Goal: Task Accomplishment & Management: Manage account settings

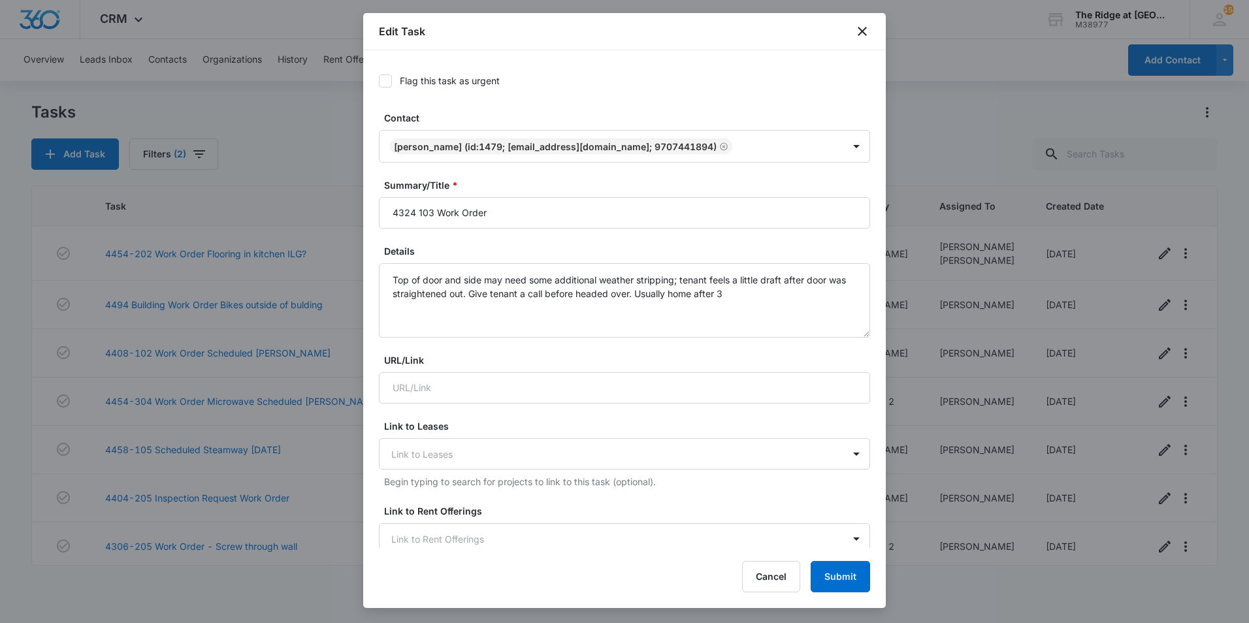
scroll to position [1069, 0]
click at [780, 585] on button "Cancel" at bounding box center [771, 576] width 58 height 31
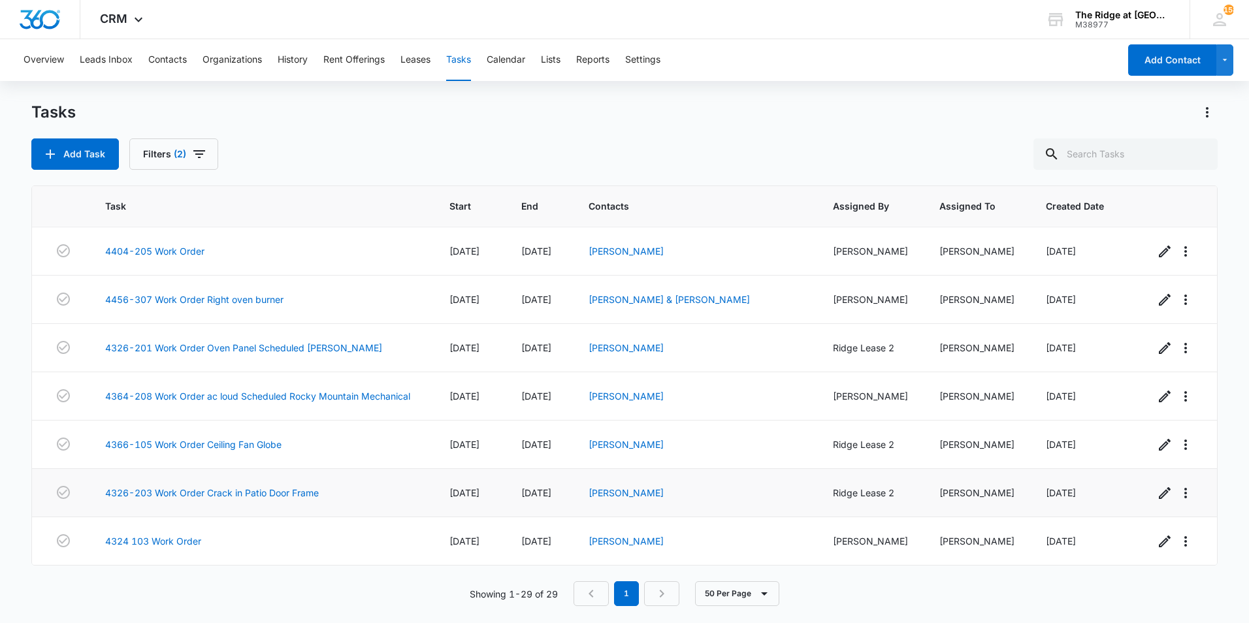
click at [848, 495] on div "Ridge Lease 2" at bounding box center [870, 493] width 75 height 14
click at [853, 495] on div "Ridge Lease 2" at bounding box center [870, 493] width 75 height 14
click at [844, 495] on div "Ridge Lease 2" at bounding box center [870, 493] width 75 height 14
drag, startPoint x: 844, startPoint y: 495, endPoint x: 826, endPoint y: 484, distance: 21.1
click at [826, 484] on td "Ridge Lease 2" at bounding box center [870, 493] width 107 height 48
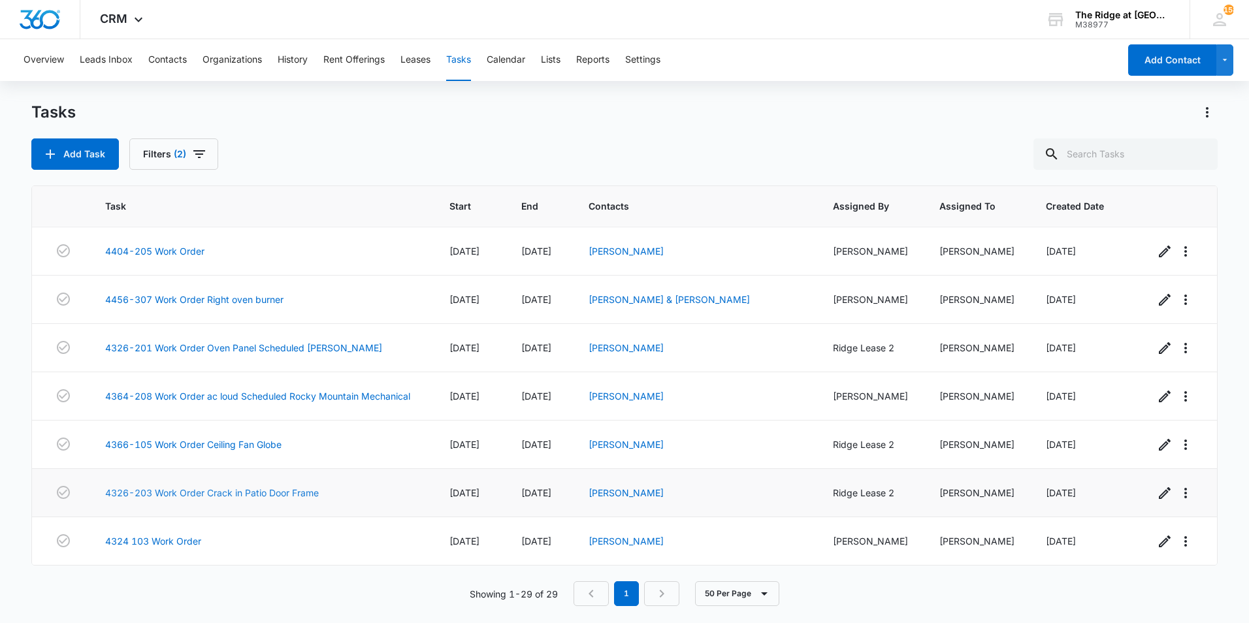
scroll to position [1004, 0]
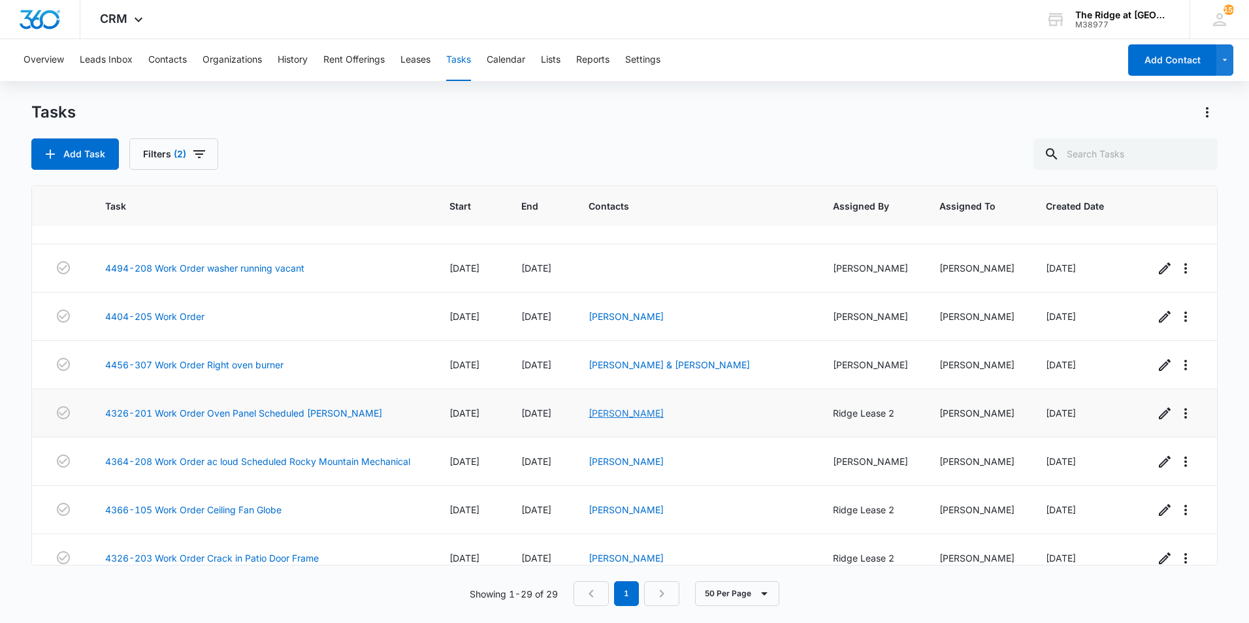
click at [650, 413] on link "[PERSON_NAME]" at bounding box center [626, 413] width 75 height 11
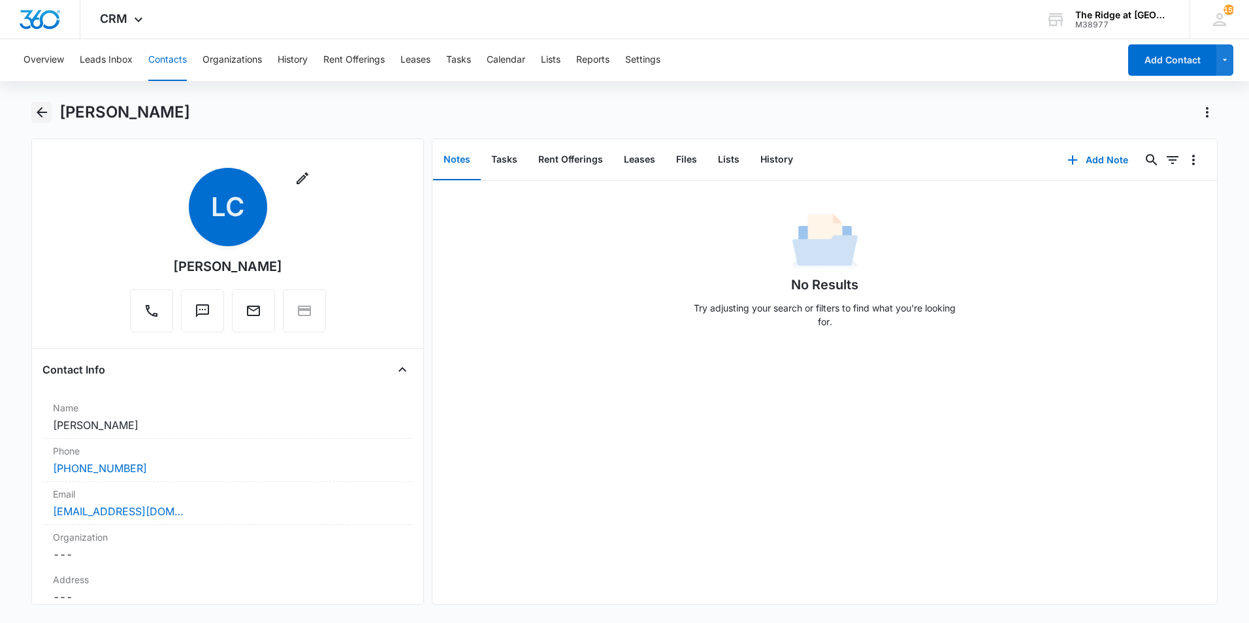
click at [38, 118] on icon "Back" at bounding box center [42, 113] width 16 height 16
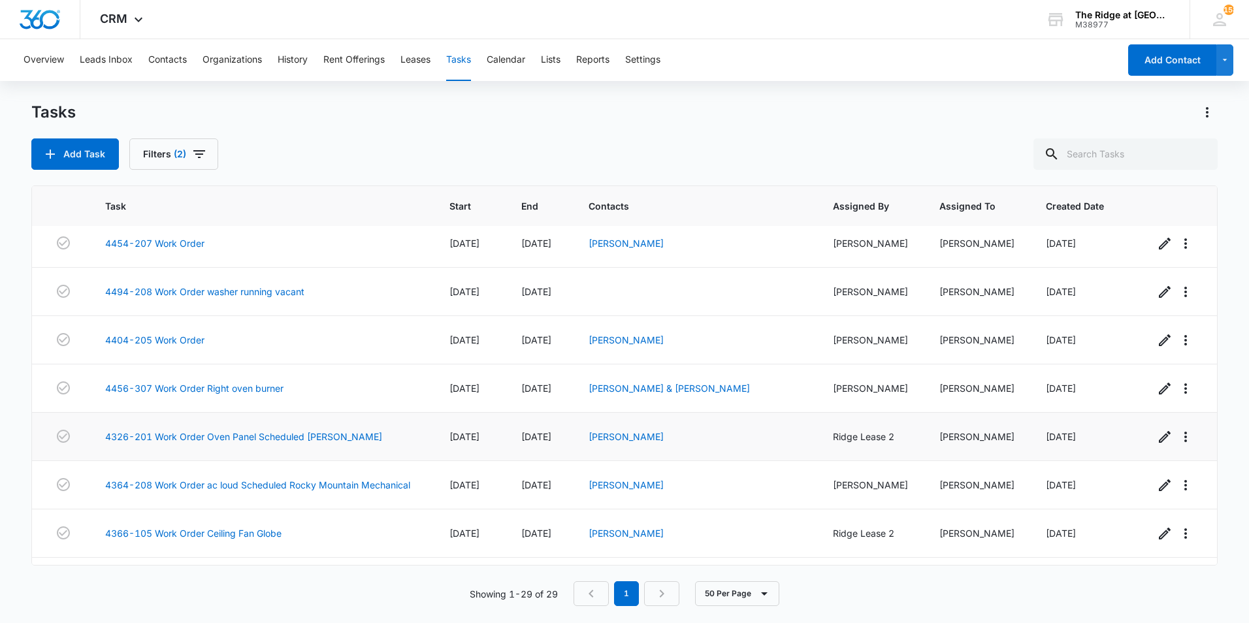
scroll to position [1069, 0]
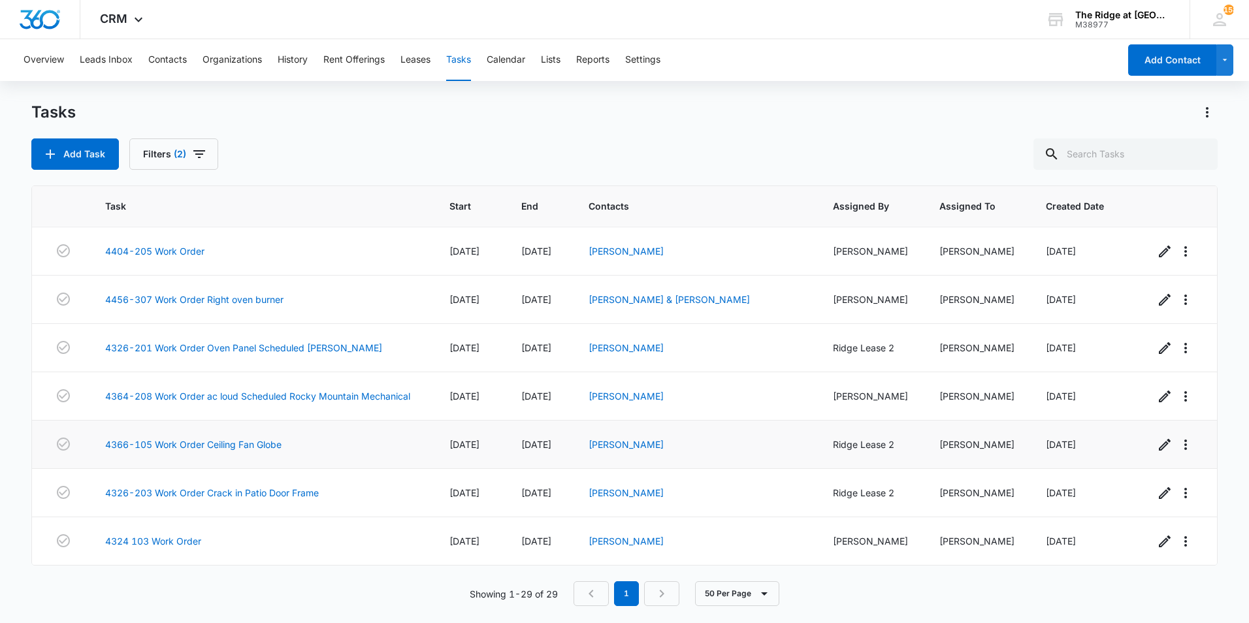
click at [474, 450] on td "[DATE]" at bounding box center [470, 445] width 72 height 48
click at [476, 444] on span "[DATE]" at bounding box center [465, 444] width 30 height 11
click at [162, 542] on link "4324 103 Work Order" at bounding box center [153, 542] width 96 height 14
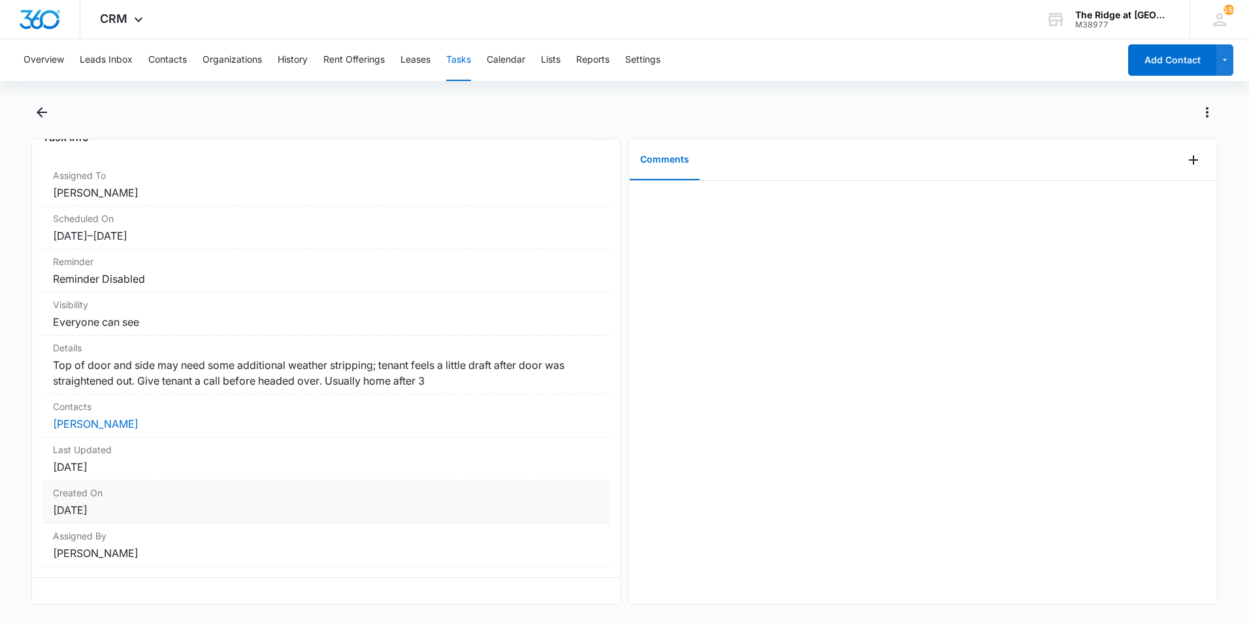
scroll to position [93, 0]
click at [35, 115] on icon "Back" at bounding box center [42, 113] width 16 height 16
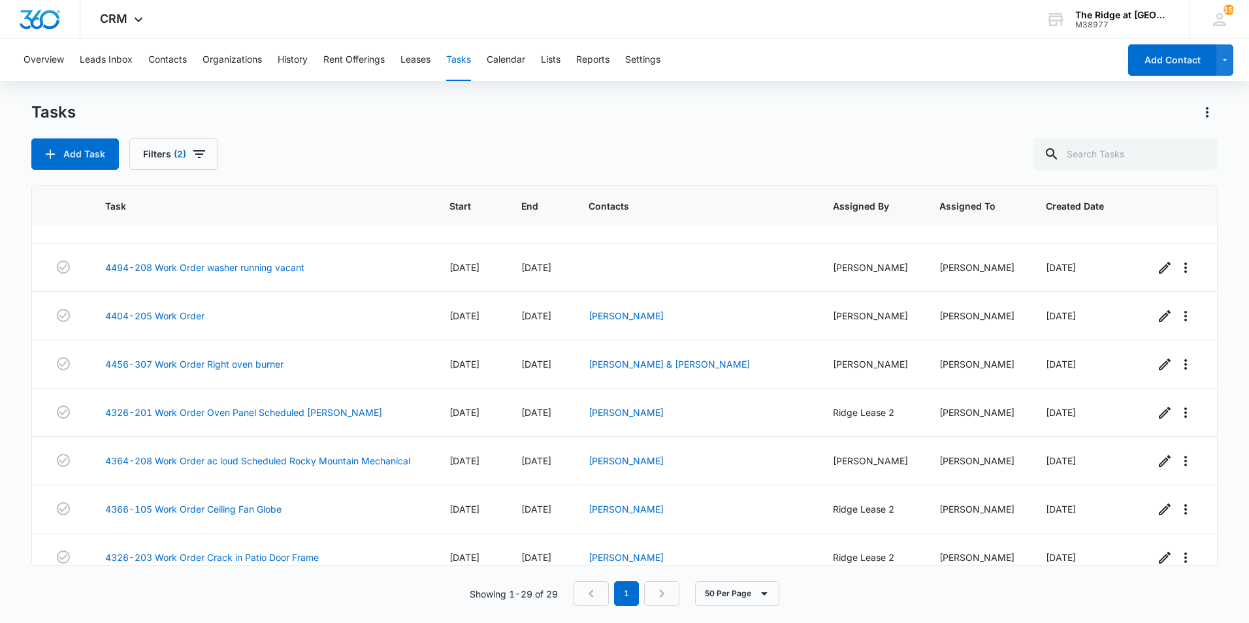
scroll to position [1069, 0]
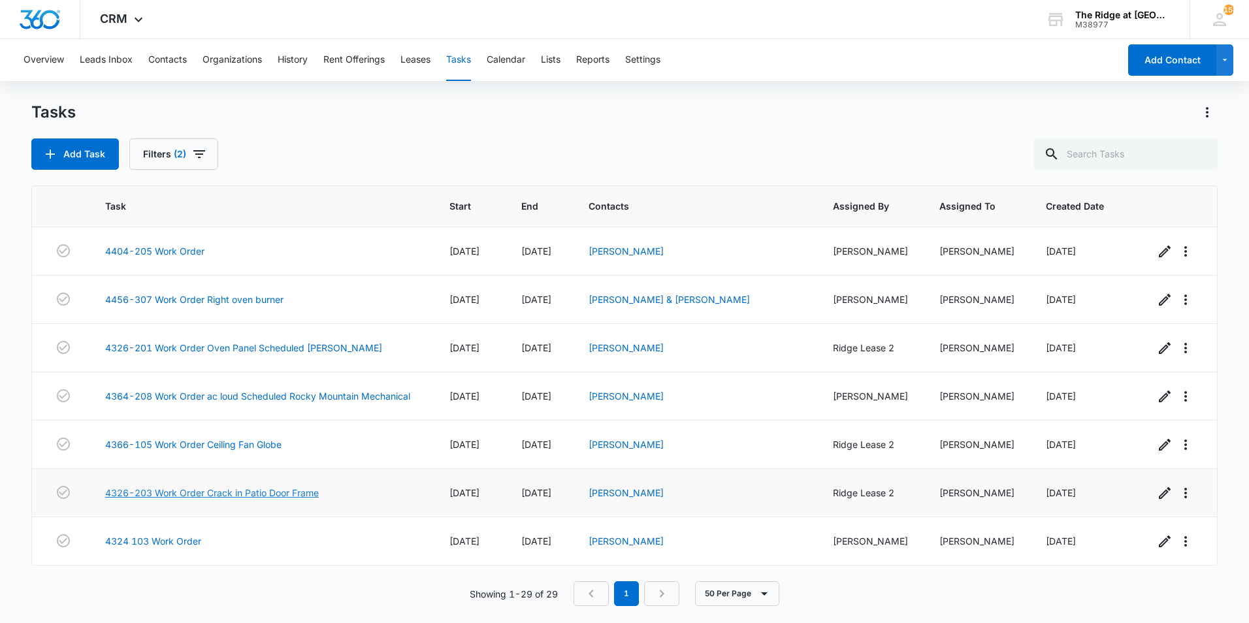
click at [208, 497] on link "4326-203 Work Order Crack in Patio Door Frame" at bounding box center [212, 493] width 214 height 14
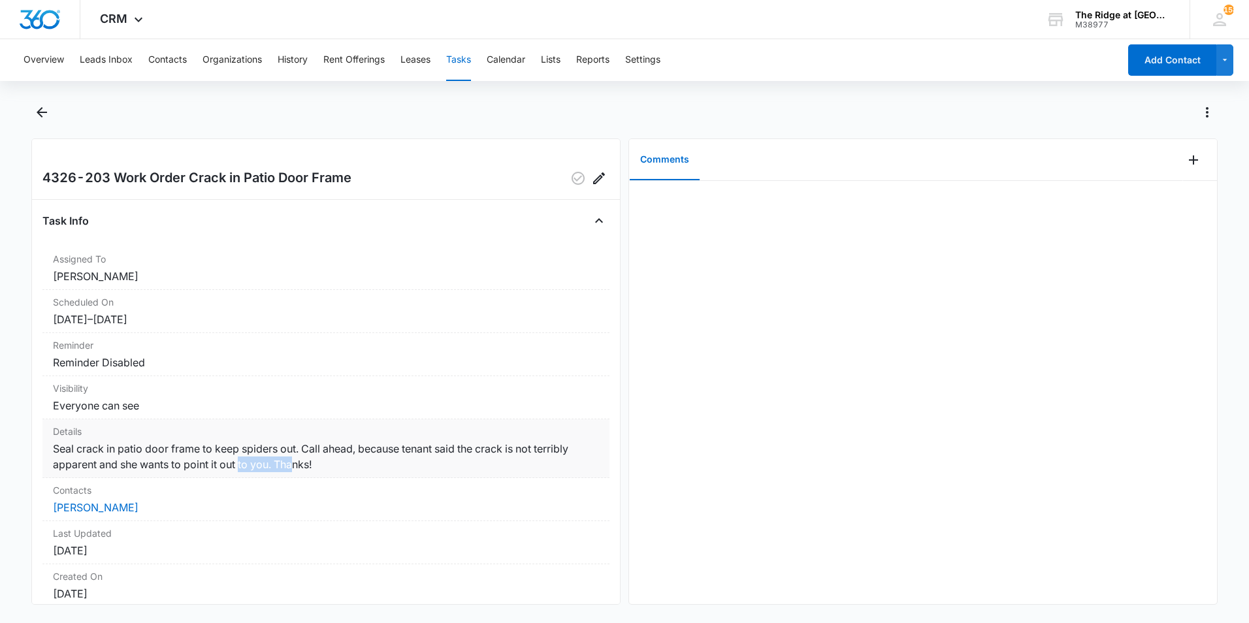
drag, startPoint x: 293, startPoint y: 461, endPoint x: 240, endPoint y: 465, distance: 53.0
click at [240, 465] on dd "Seal crack in patio door frame to keep spiders out. Call ahead, because tenant …" at bounding box center [326, 456] width 546 height 31
click at [42, 107] on icon "Back" at bounding box center [42, 113] width 16 height 16
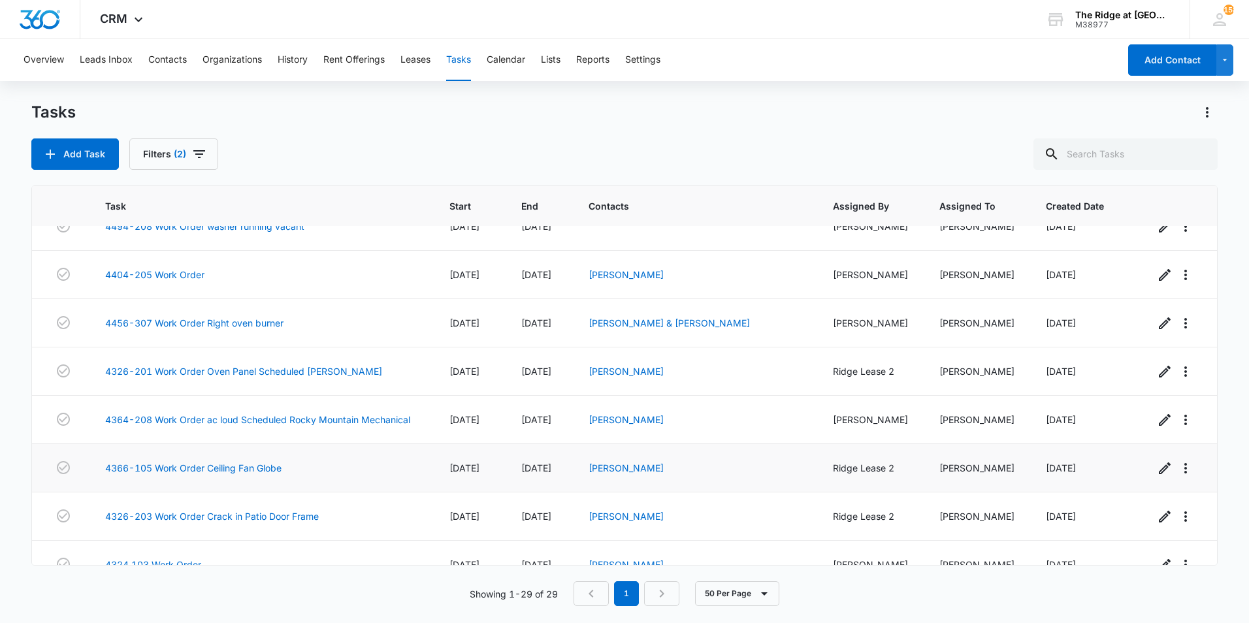
scroll to position [1069, 0]
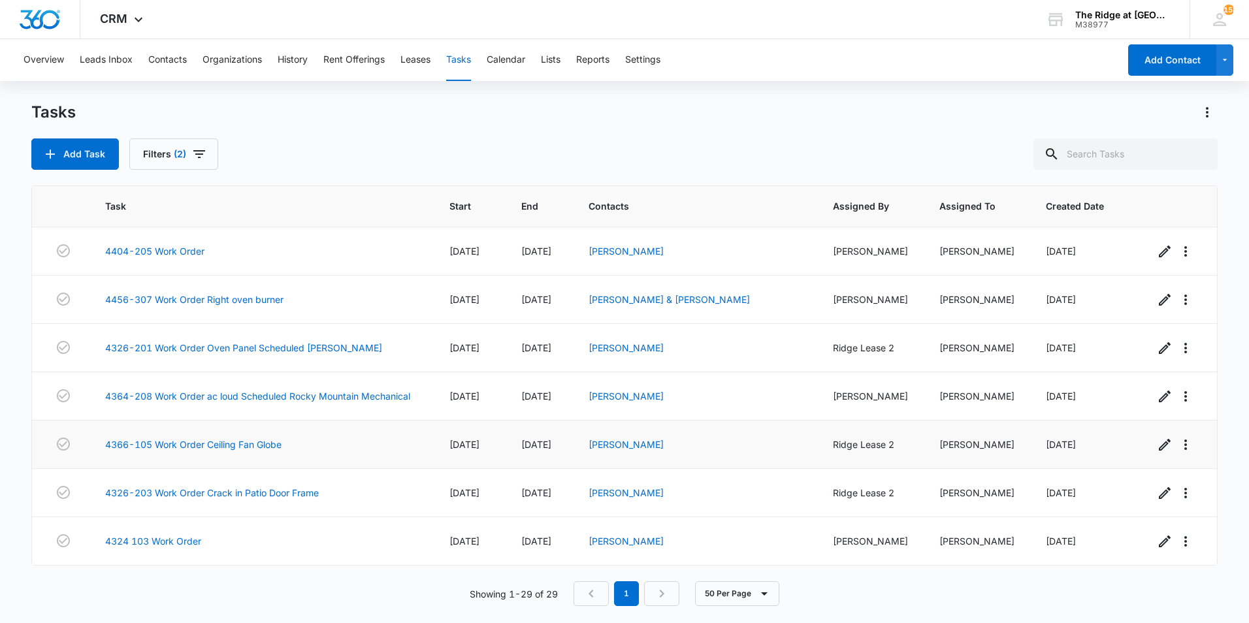
click at [452, 449] on span "[DATE]" at bounding box center [465, 444] width 30 height 11
click at [615, 397] on link "[PERSON_NAME]" at bounding box center [626, 396] width 75 height 11
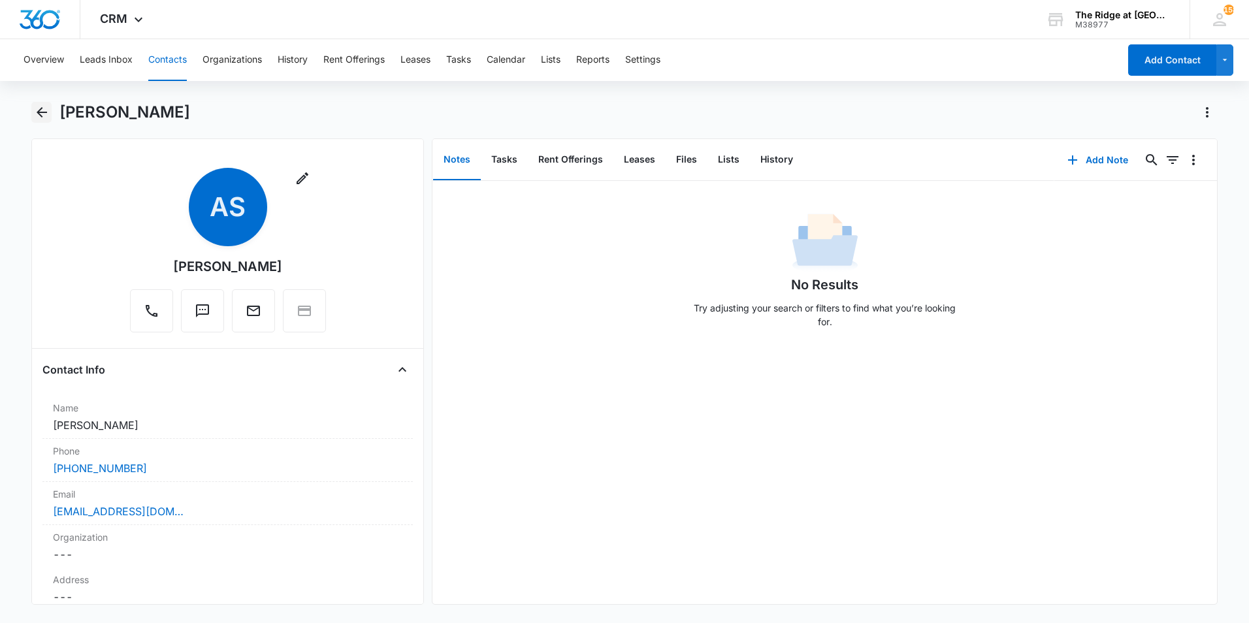
click at [46, 112] on icon "Back" at bounding box center [42, 112] width 10 height 10
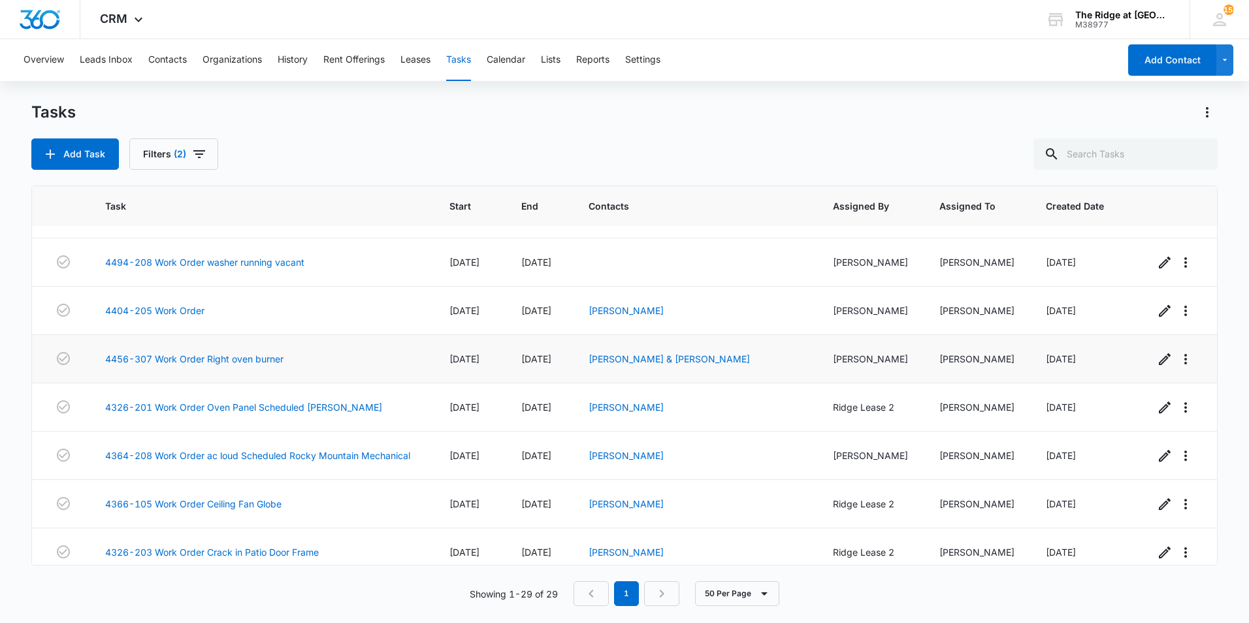
scroll to position [1069, 0]
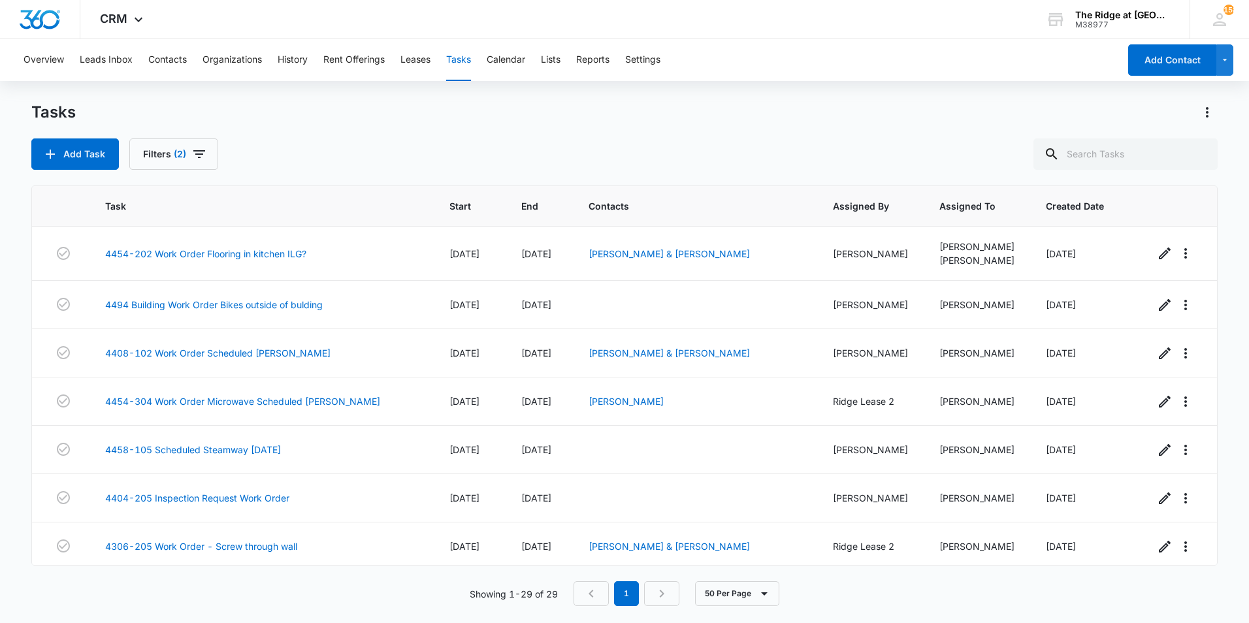
click at [414, 156] on div "Add Task Filters (2)" at bounding box center [624, 154] width 1187 height 31
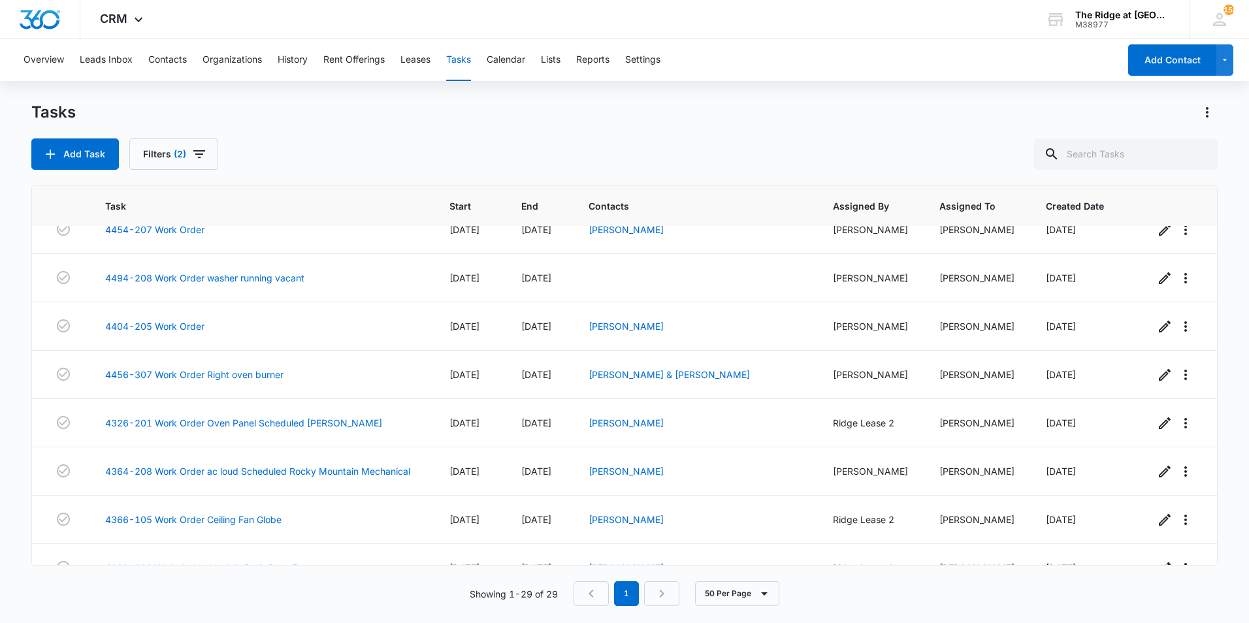
scroll to position [1069, 0]
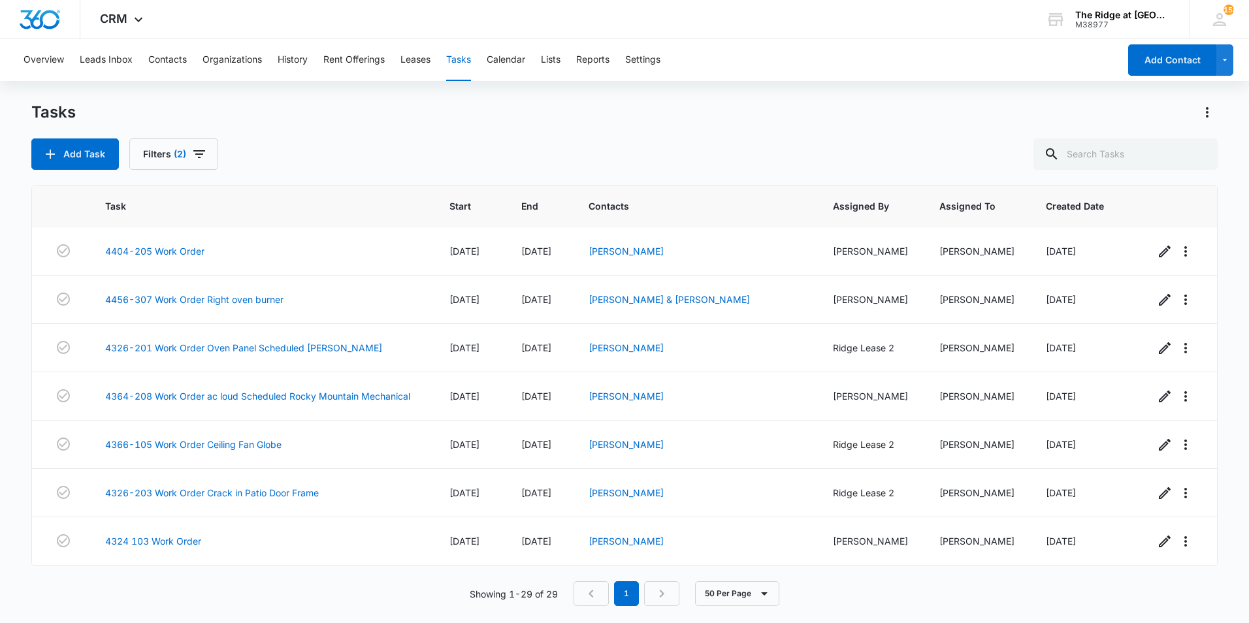
click at [366, 587] on div "Showing 1-29 of 29 1 50 Per Page" at bounding box center [624, 594] width 1187 height 25
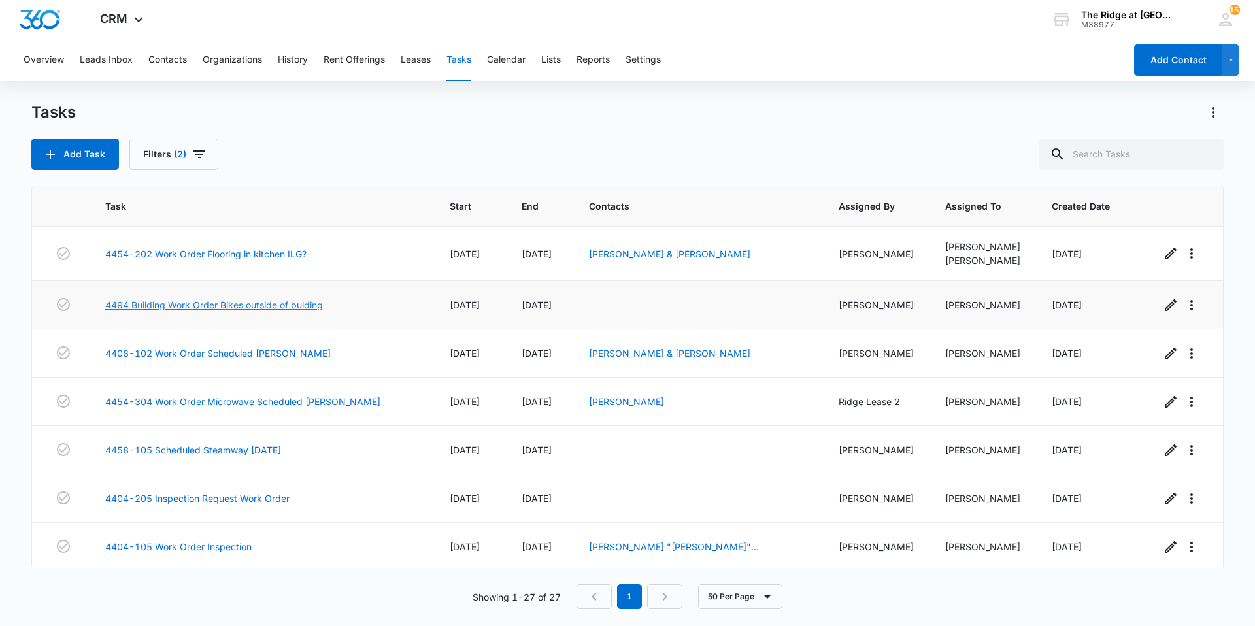
click at [294, 301] on link "4494 Building Work Order Bikes outside of bulding" at bounding box center [214, 305] width 218 height 14
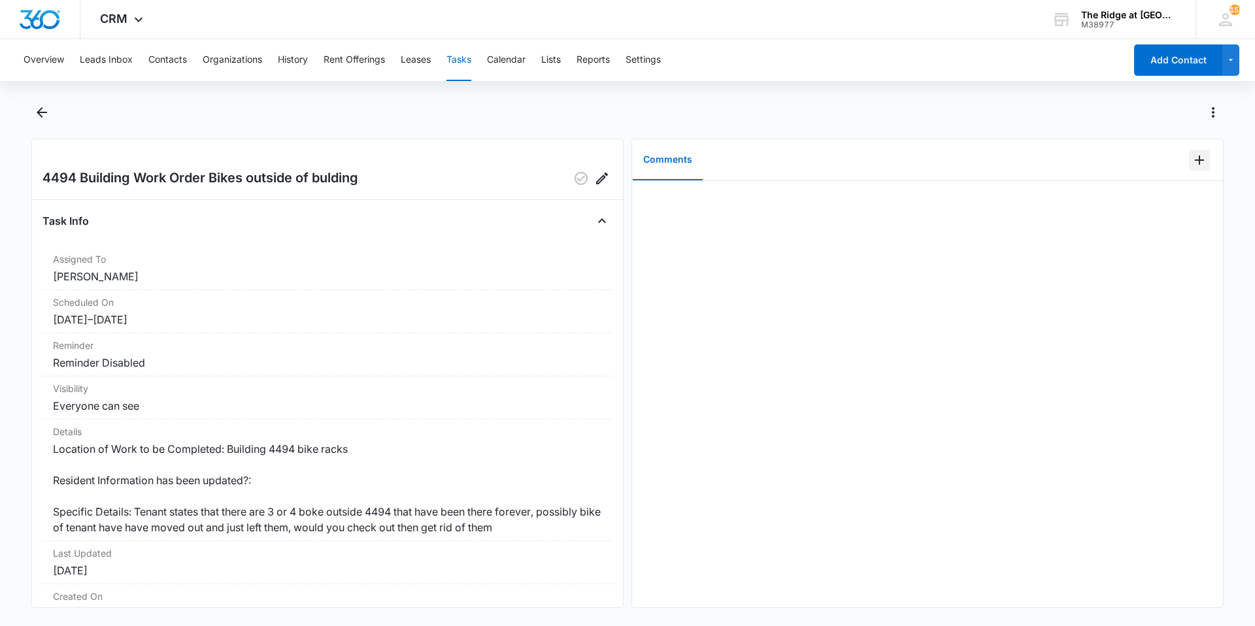
click at [1195, 160] on icon "Add Comment" at bounding box center [1199, 160] width 9 height 9
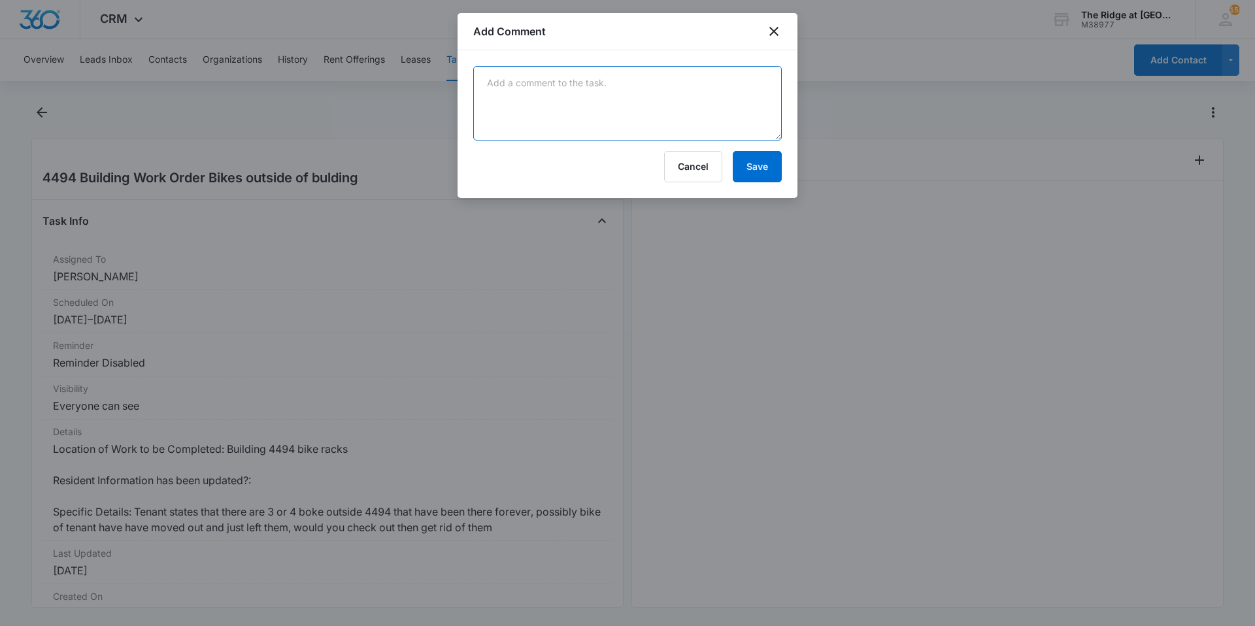
click at [738, 120] on textarea at bounding box center [627, 103] width 308 height 74
type textarea "can we get more clarification before we cut locks?"
click at [759, 165] on button "Save" at bounding box center [757, 166] width 49 height 31
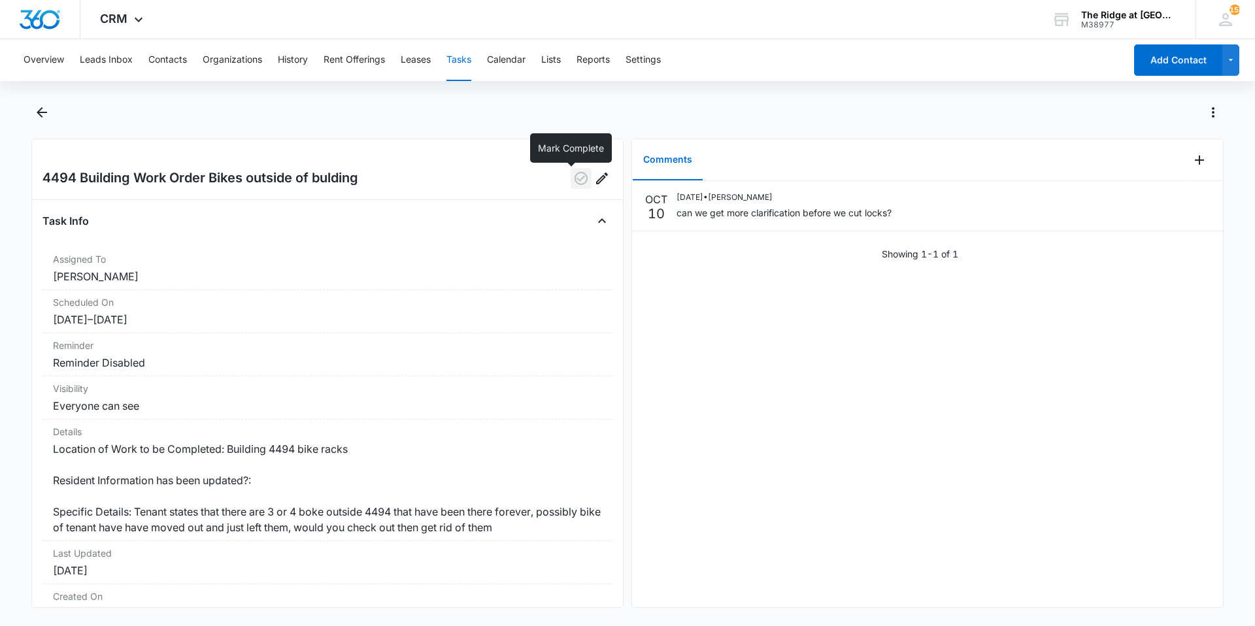
click at [573, 175] on icon "button" at bounding box center [581, 179] width 16 height 16
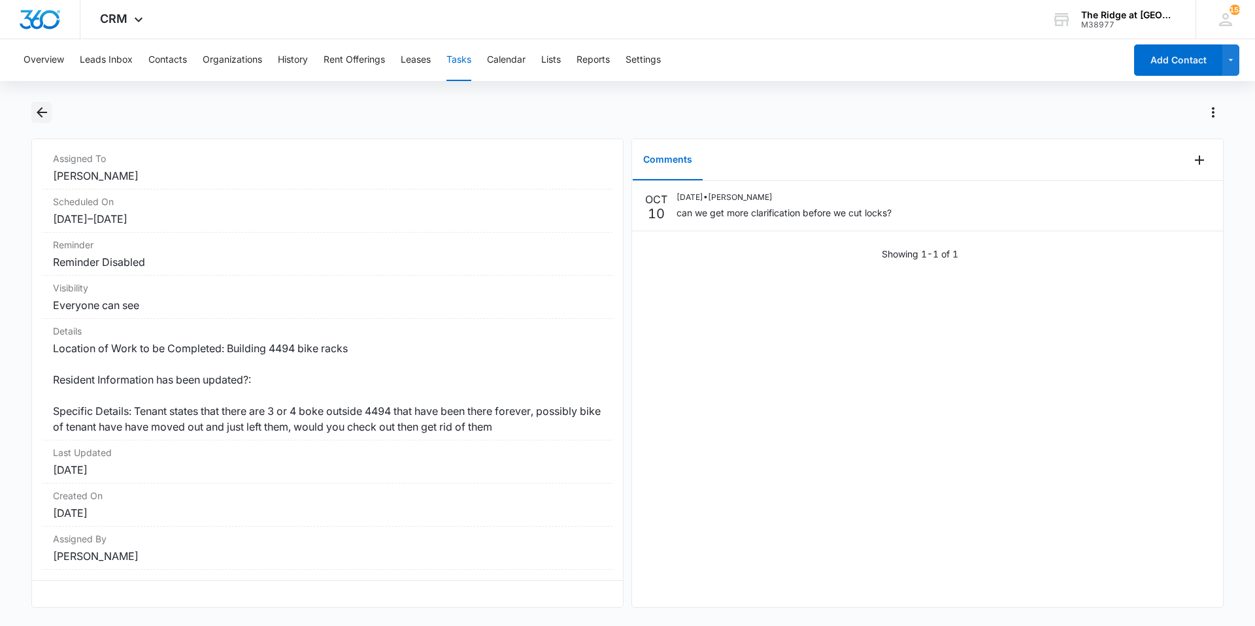
click at [47, 115] on icon "Back" at bounding box center [42, 113] width 16 height 16
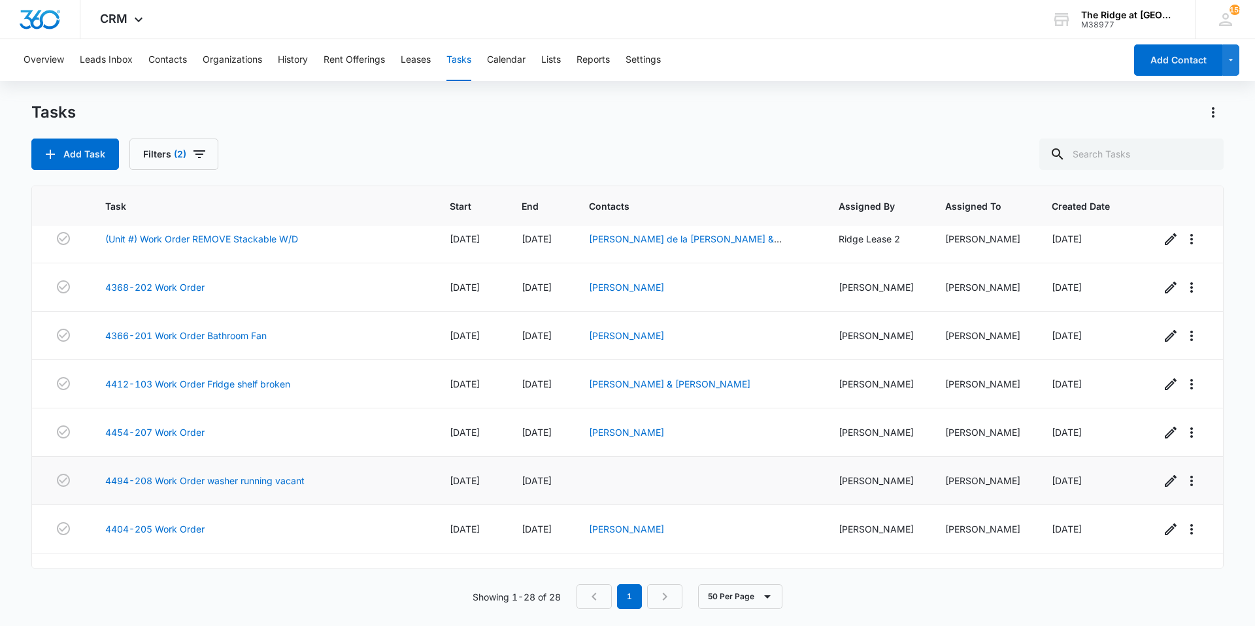
scroll to position [757, 0]
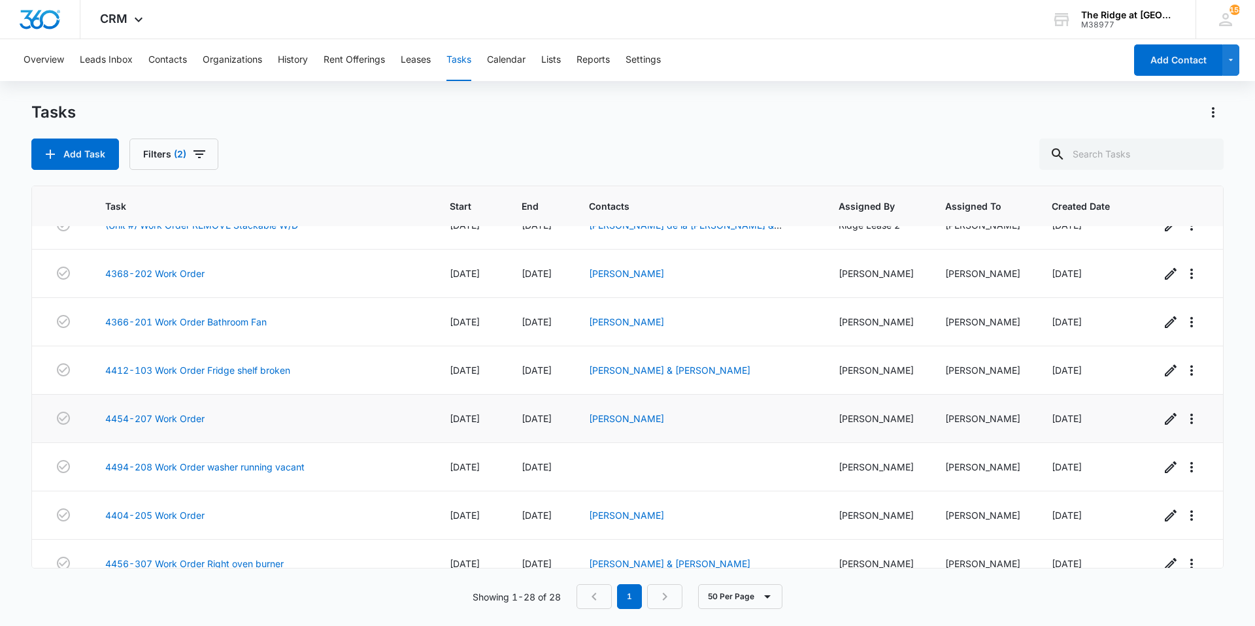
drag, startPoint x: 452, startPoint y: 418, endPoint x: 491, endPoint y: 418, distance: 39.2
click at [480, 418] on span "[DATE]" at bounding box center [465, 418] width 30 height 11
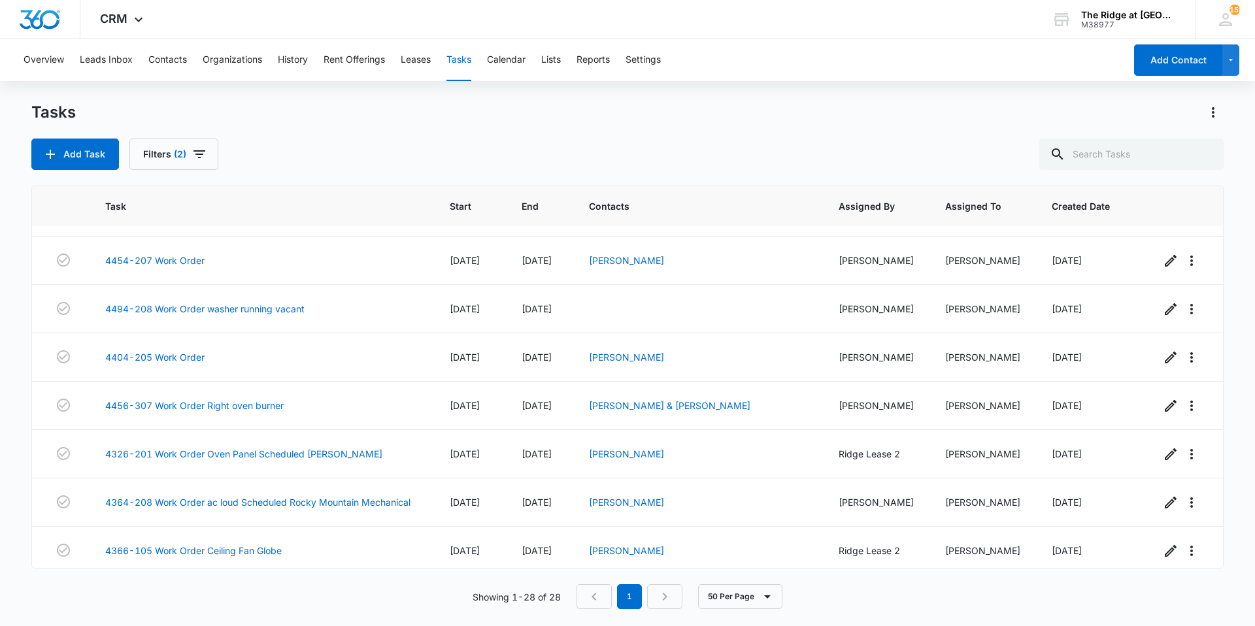
scroll to position [1018, 0]
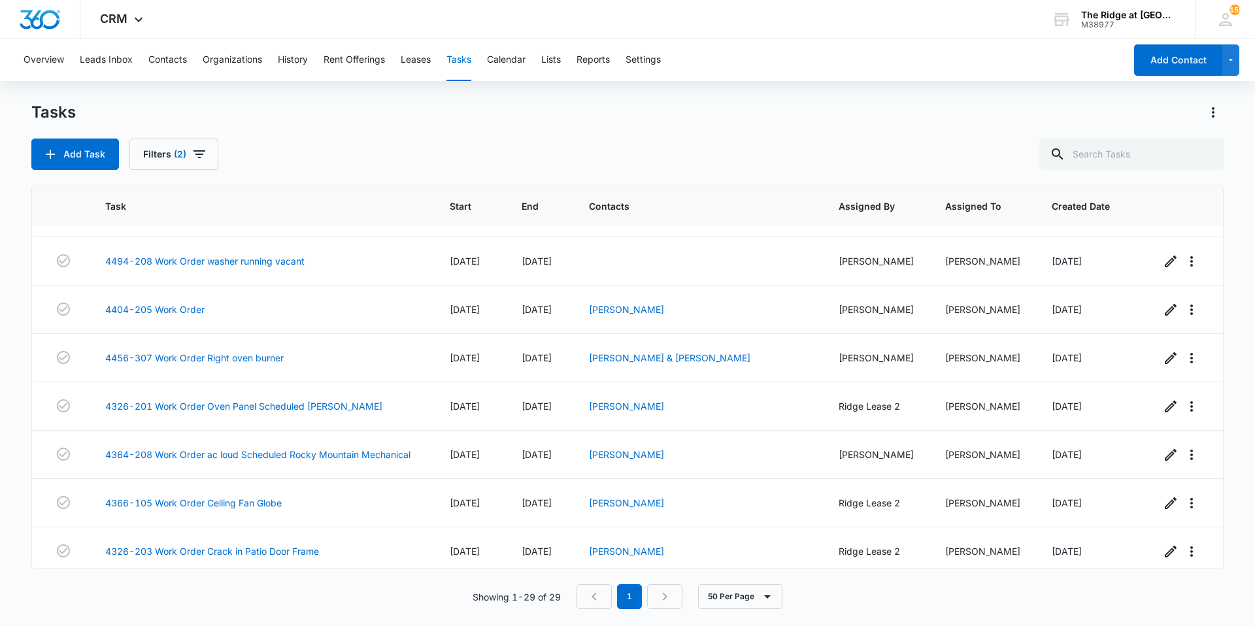
scroll to position [1066, 0]
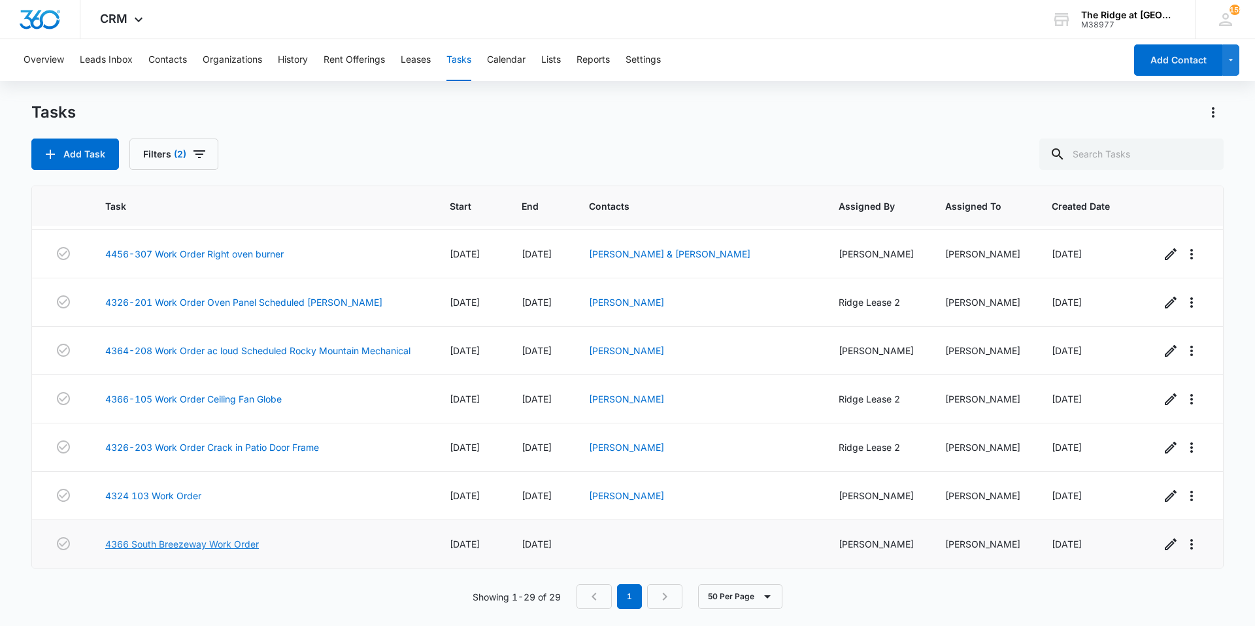
click at [129, 540] on link "4366 South Breezeway Work Order" at bounding box center [182, 544] width 154 height 14
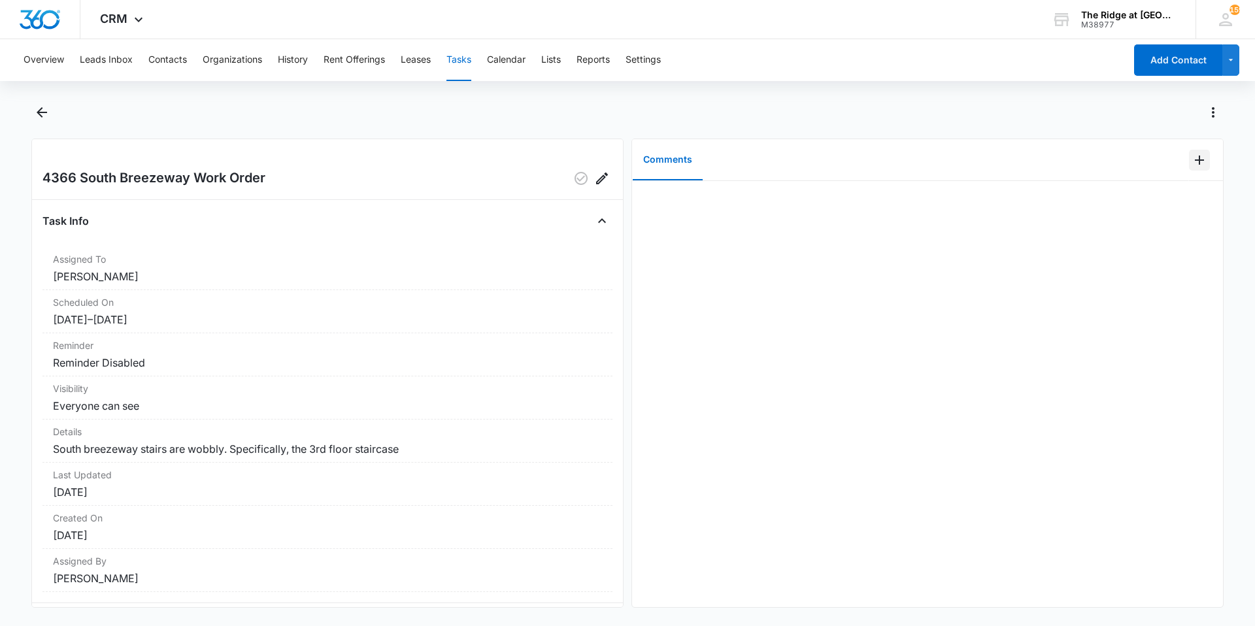
click at [1191, 154] on icon "Add Comment" at bounding box center [1199, 160] width 16 height 16
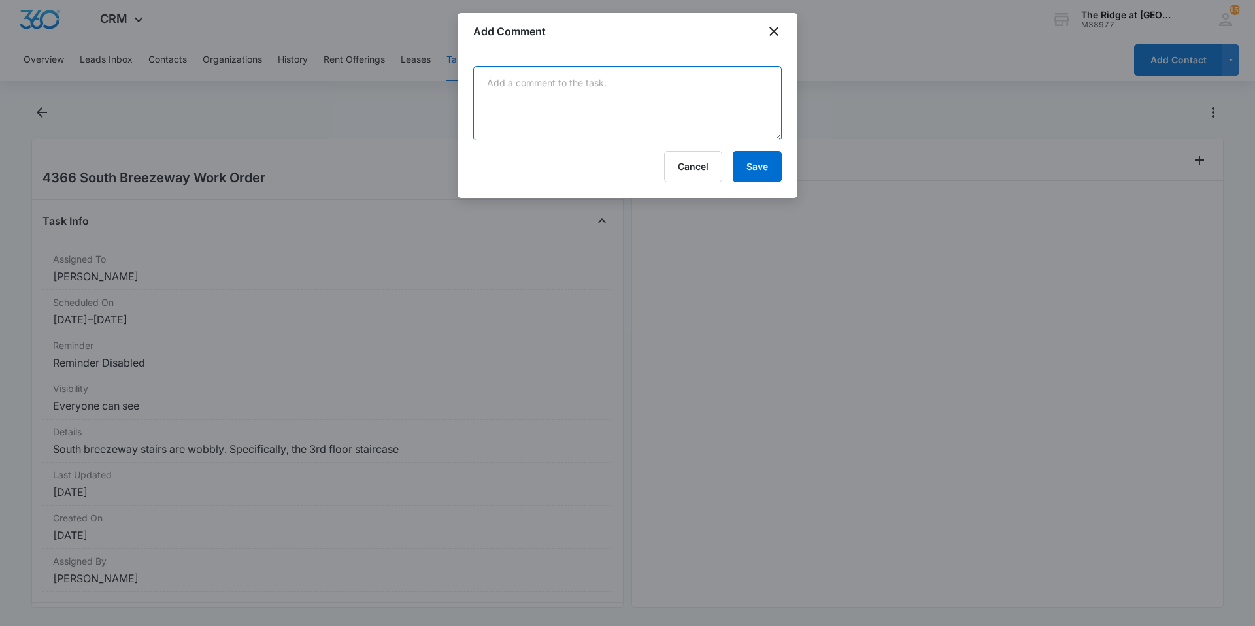
click at [646, 72] on textarea at bounding box center [627, 103] width 308 height 74
type textarea "made sure each step on 4466 was tight and not moving"
click at [746, 160] on button "Save" at bounding box center [757, 166] width 49 height 31
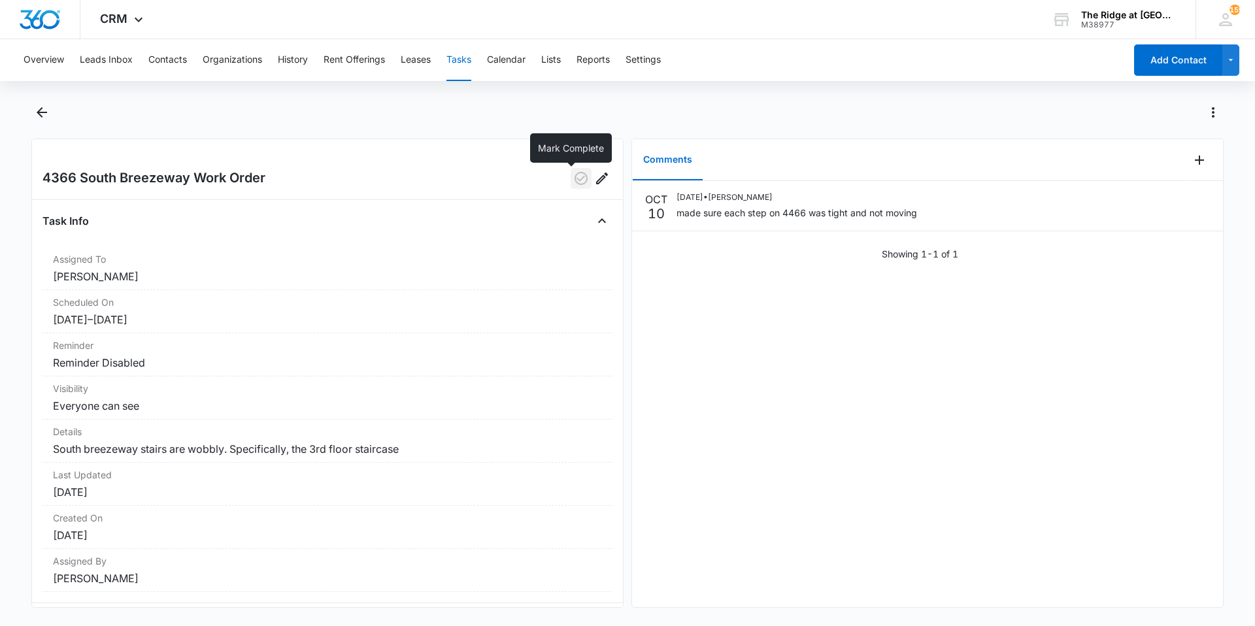
click at [574, 184] on icon "button" at bounding box center [581, 179] width 16 height 16
click at [46, 112] on icon "Back" at bounding box center [42, 112] width 10 height 10
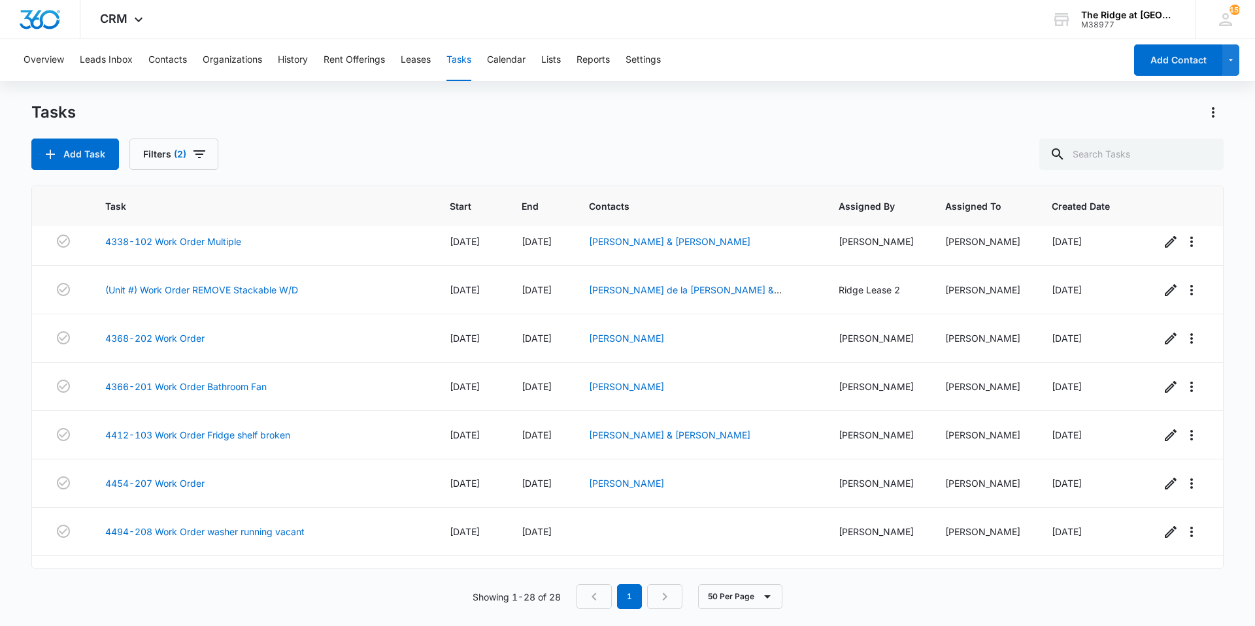
scroll to position [691, 0]
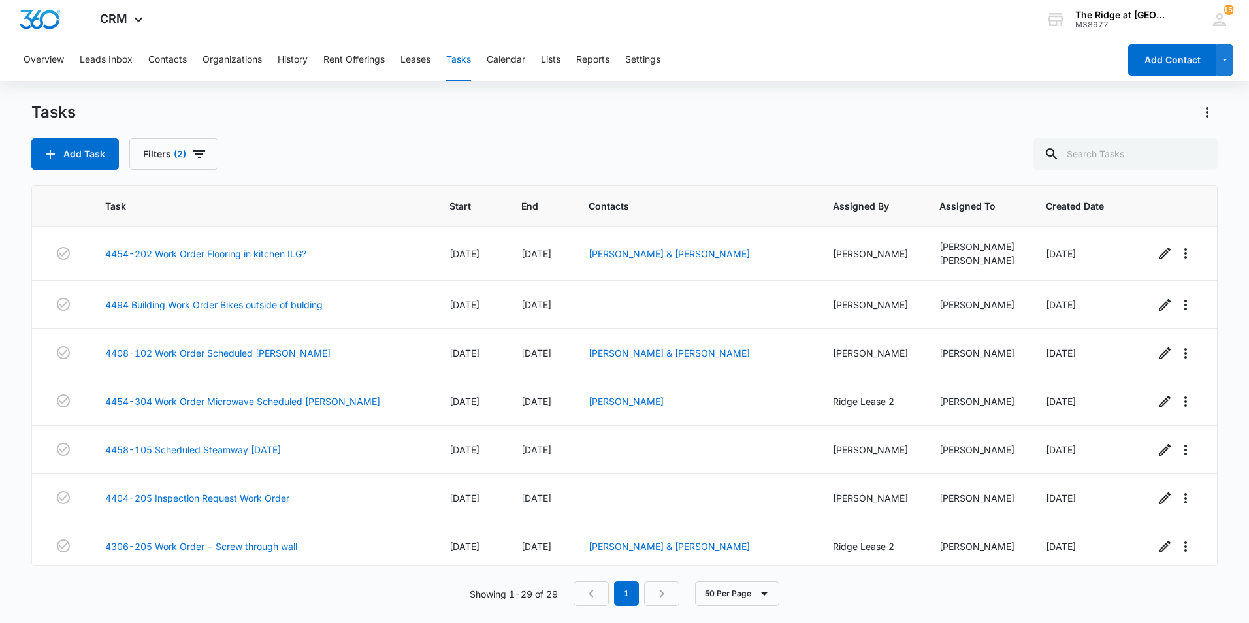
scroll to position [1069, 0]
